Goal: Register for event/course

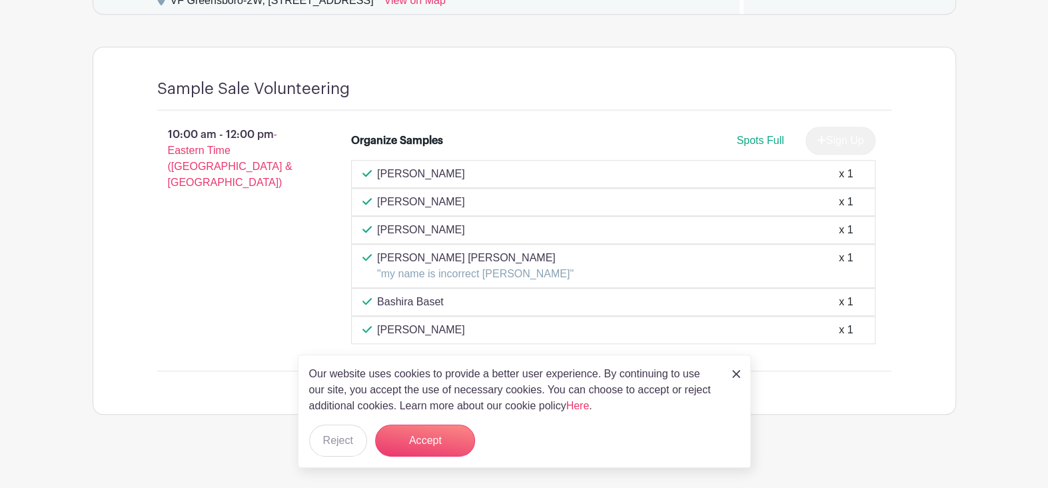
scroll to position [890, 0]
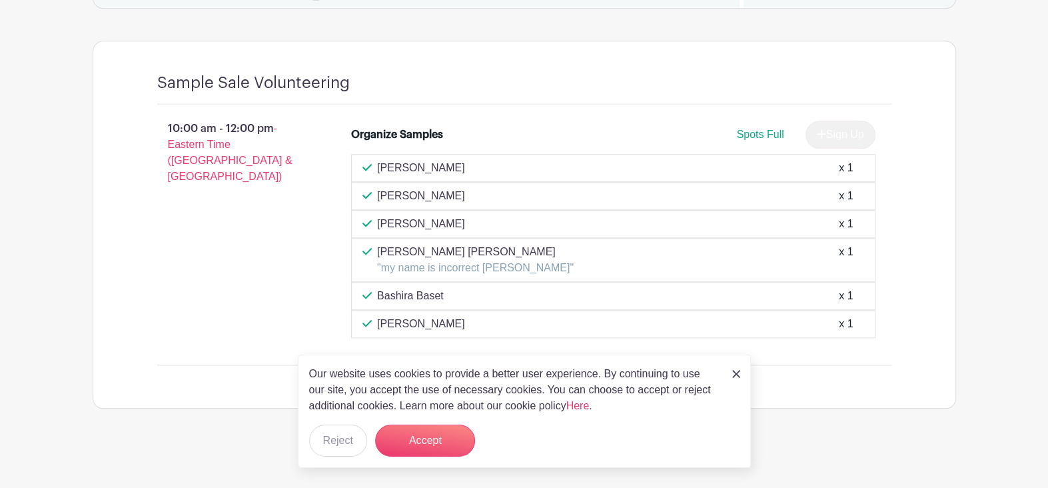
click at [760, 129] on span "Spots Full" at bounding box center [759, 134] width 47 height 11
click at [636, 117] on li "Organize Samples Spots Full Sign Up [PERSON_NAME] x 1 [PERSON_NAME] x 1 [PERSON…" at bounding box center [613, 229] width 535 height 228
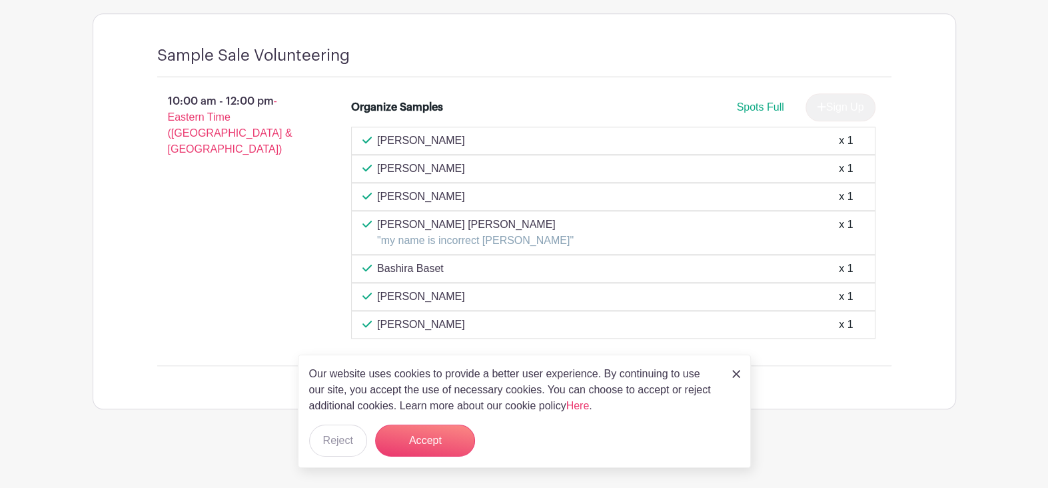
click at [733, 376] on img at bounding box center [736, 374] width 8 height 8
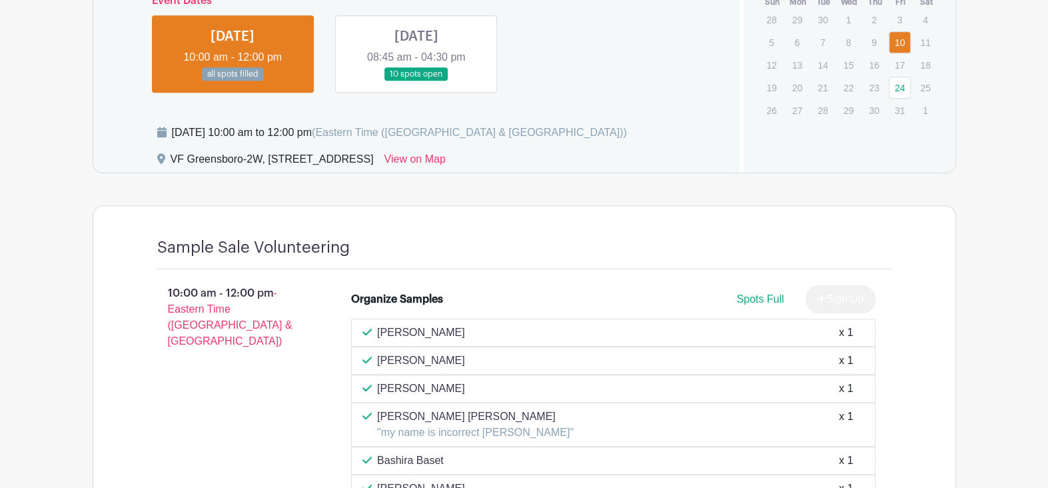
scroll to position [517, 0]
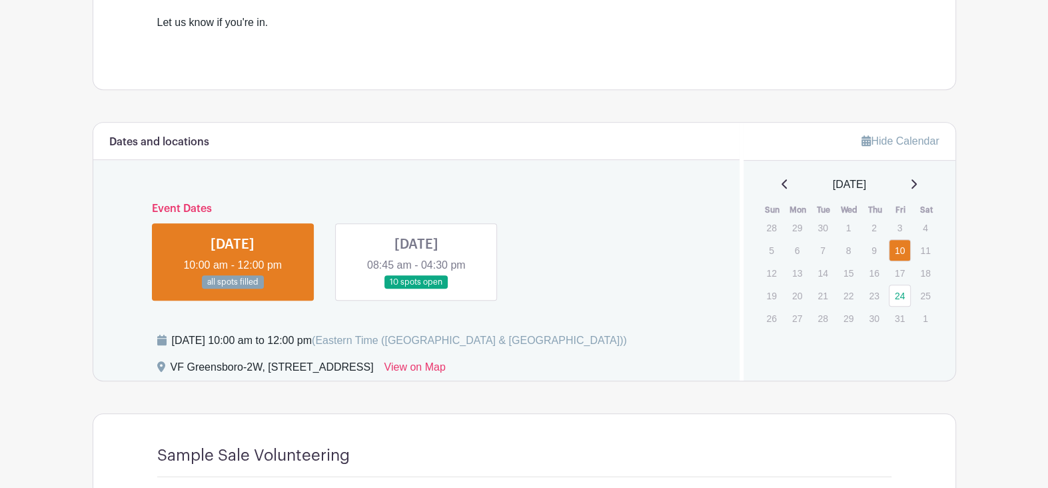
click at [417, 289] on link at bounding box center [417, 289] width 0 height 0
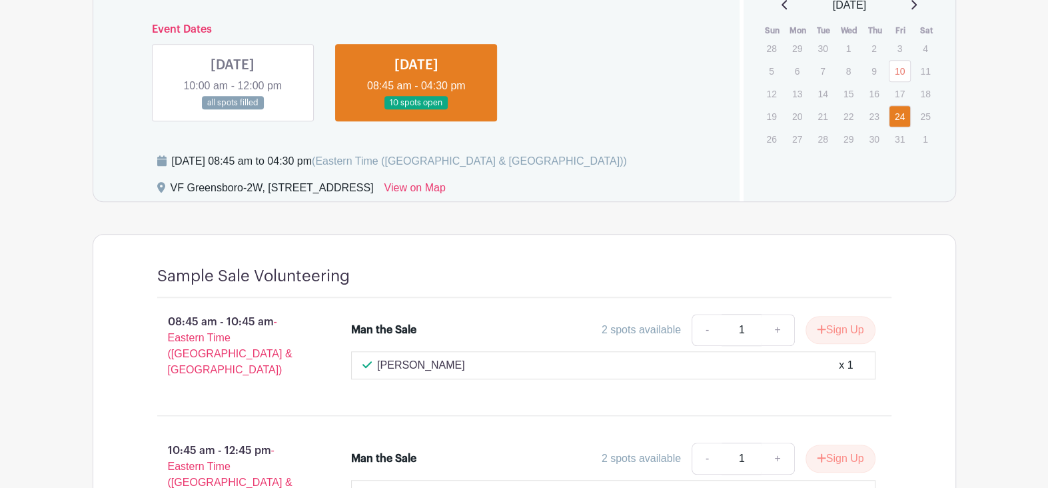
scroll to position [616, 0]
